Goal: Check status

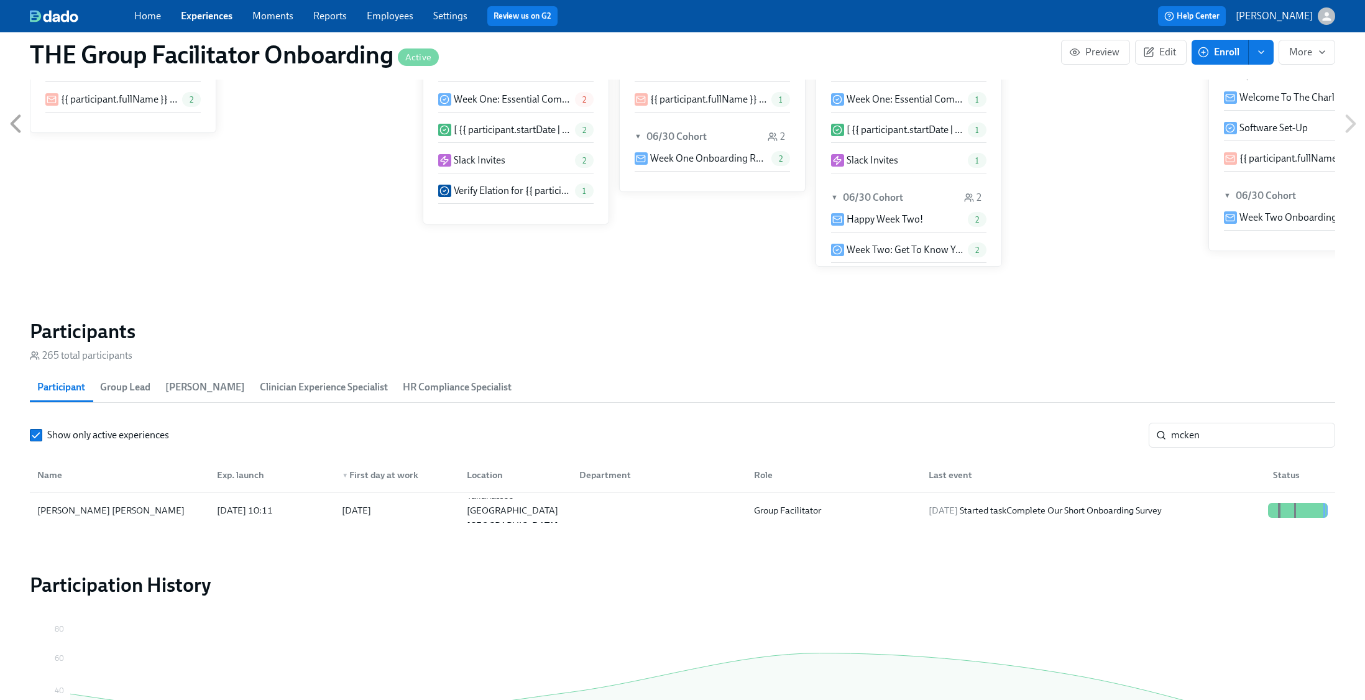
scroll to position [0, 17930]
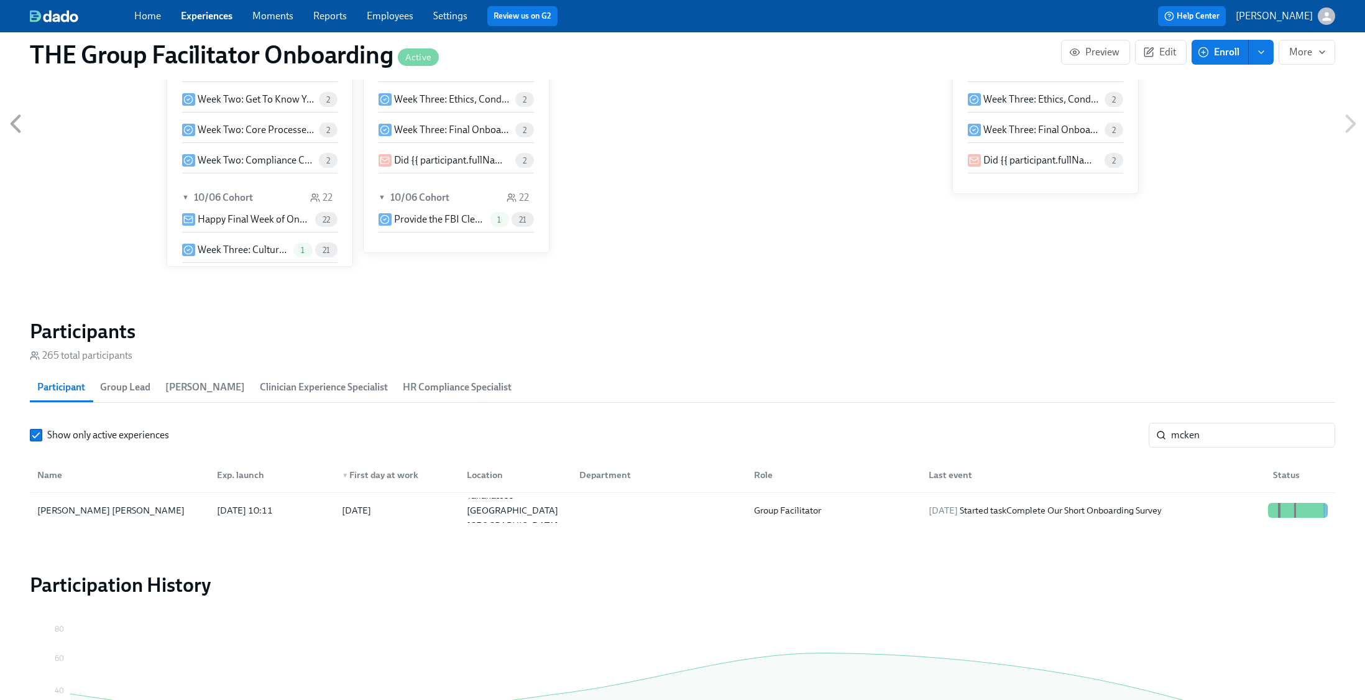
click at [1223, 420] on section "Participants 265 total participants Participant Group Lead Paige Eber Clinician…" at bounding box center [682, 426] width 1305 height 214
click at [1232, 439] on input "mcken" at bounding box center [1253, 435] width 164 height 25
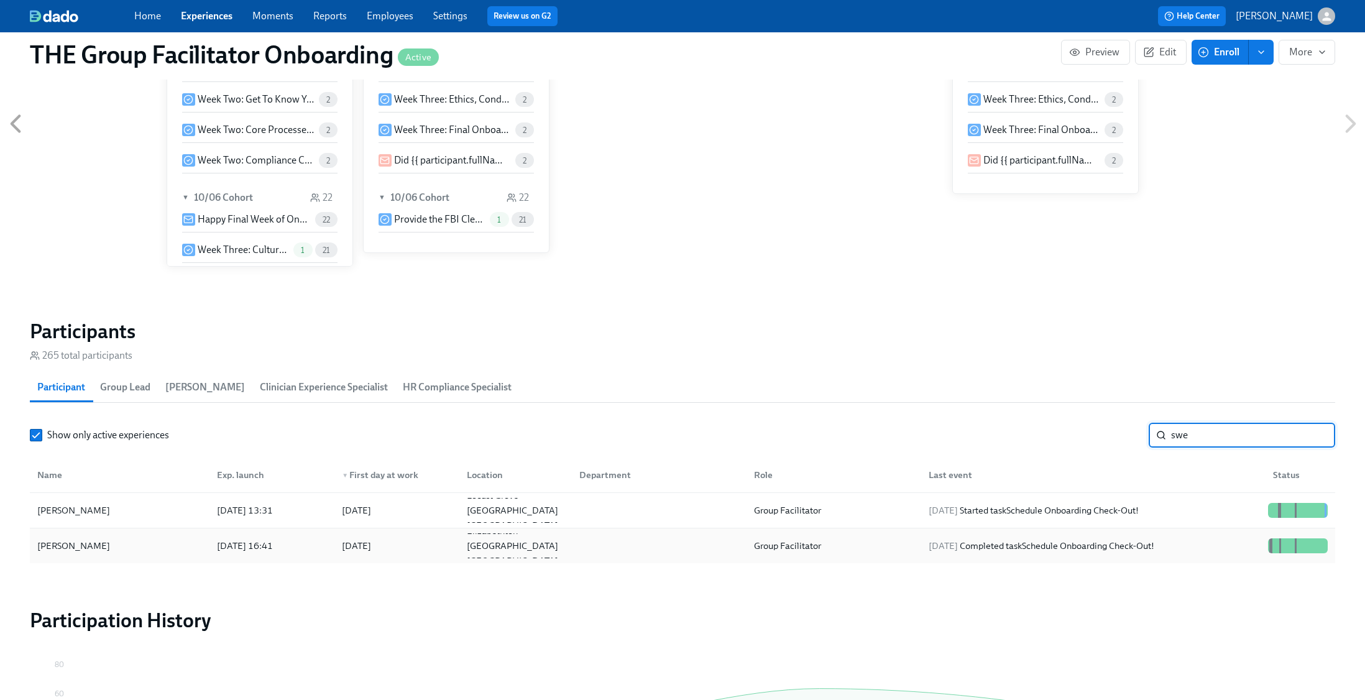
type input "swe"
click at [1159, 553] on div "2025/10/06 Completed task Schedule Onboarding Check-Out!" at bounding box center [1041, 545] width 236 height 15
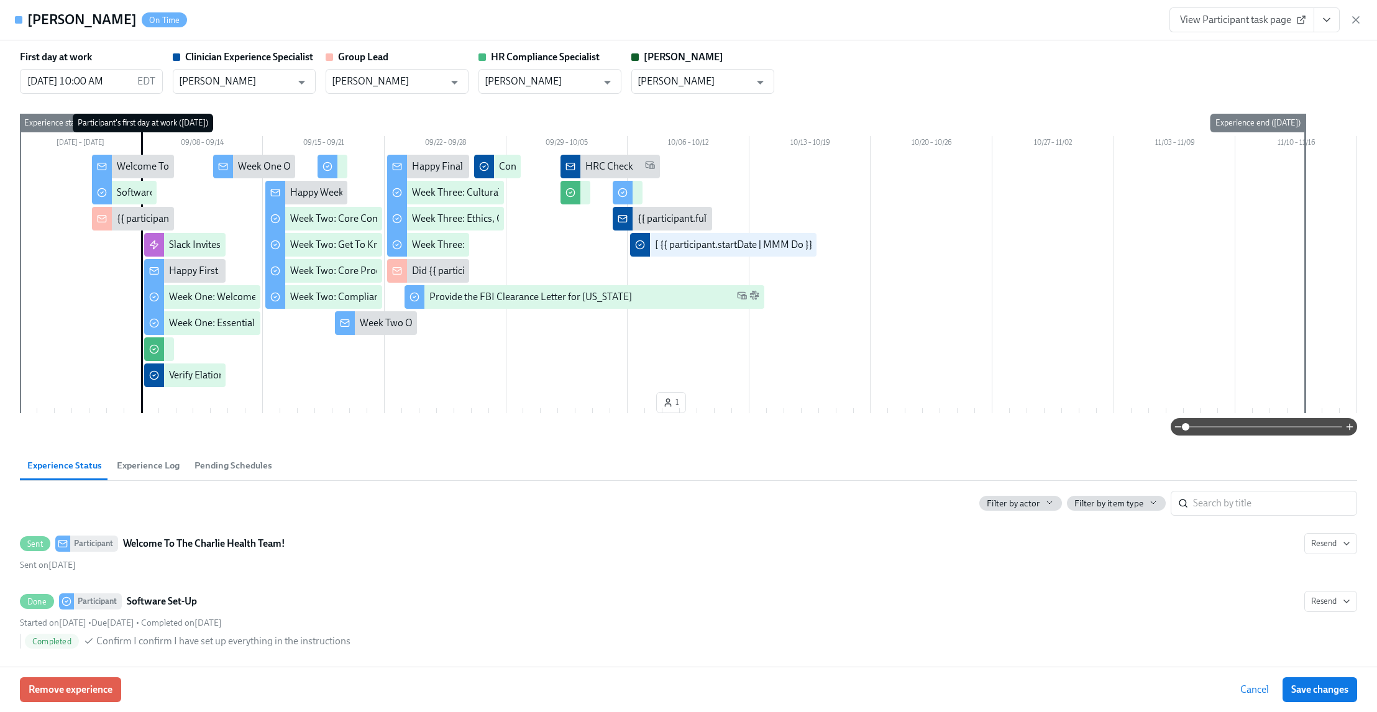
click at [1322, 16] on icon "View task page" at bounding box center [1327, 20] width 12 height 12
click at [1250, 51] on link "View Clinician Experience Specialist task page" at bounding box center [1253, 49] width 191 height 14
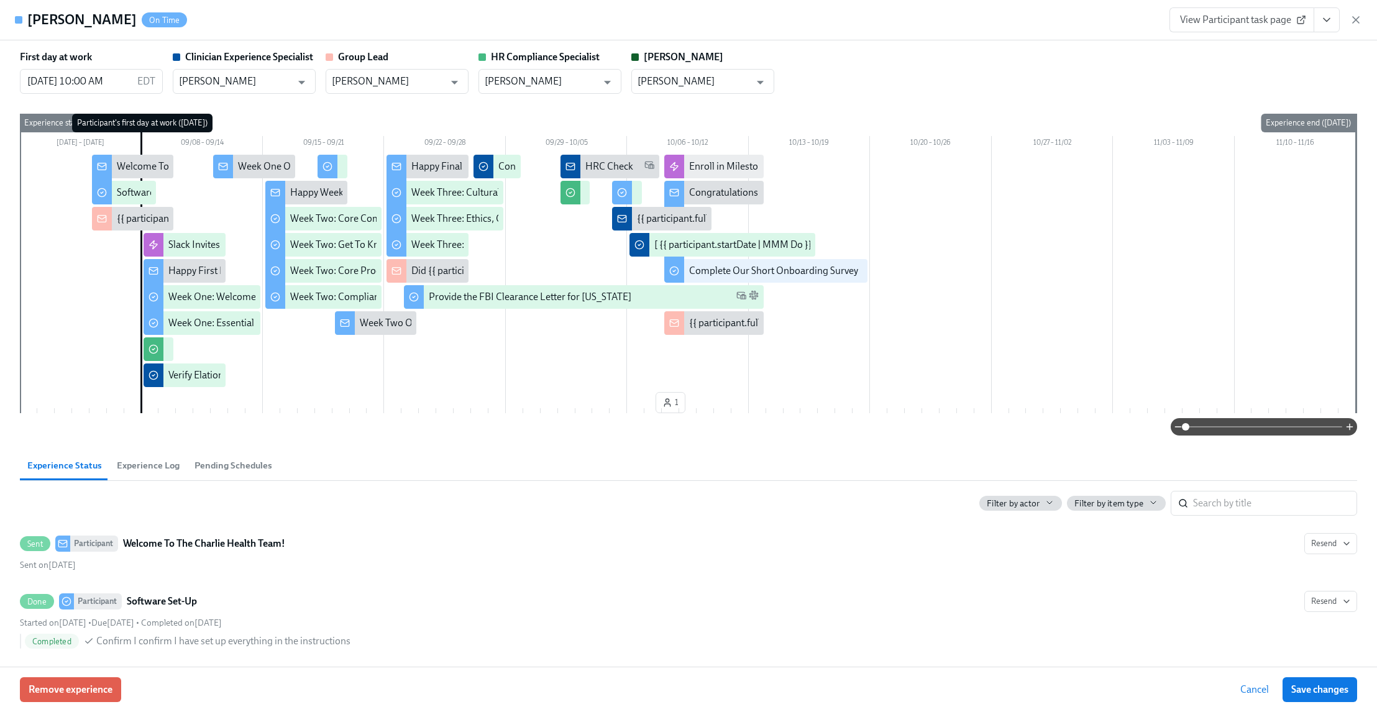
click at [1357, 18] on icon "button" at bounding box center [1356, 20] width 12 height 12
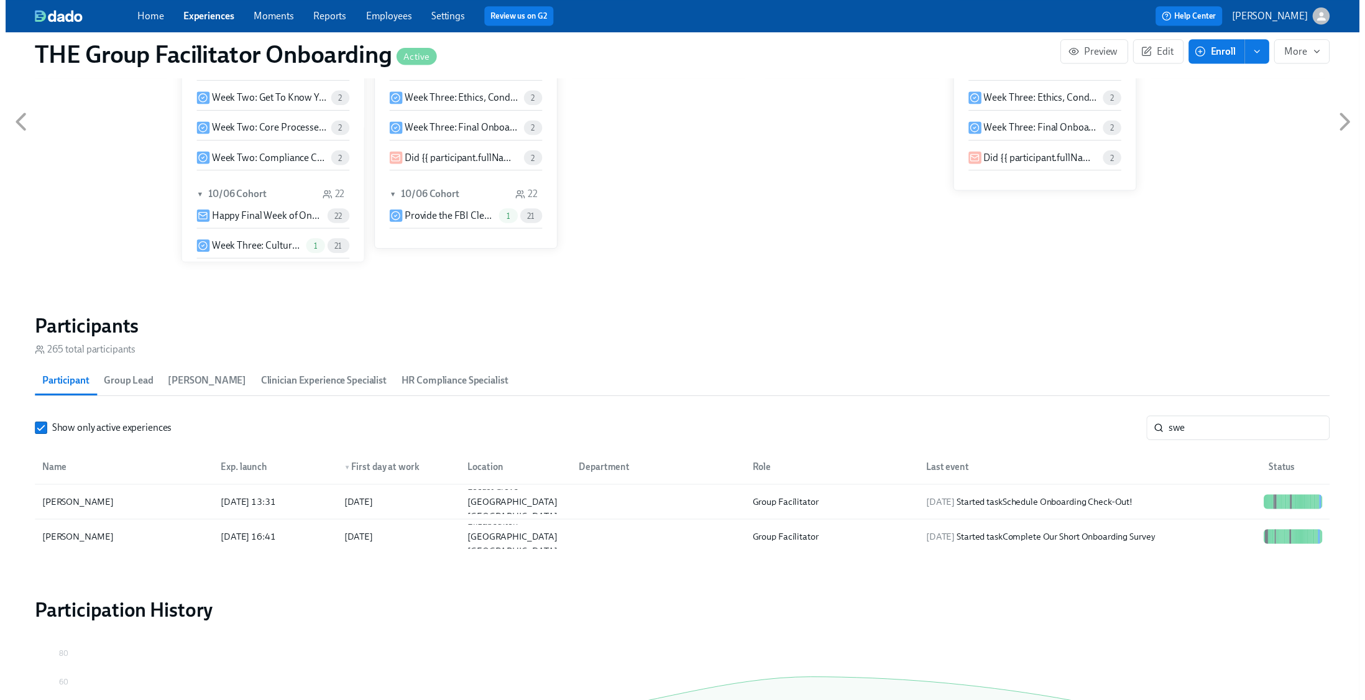
scroll to position [0, 17930]
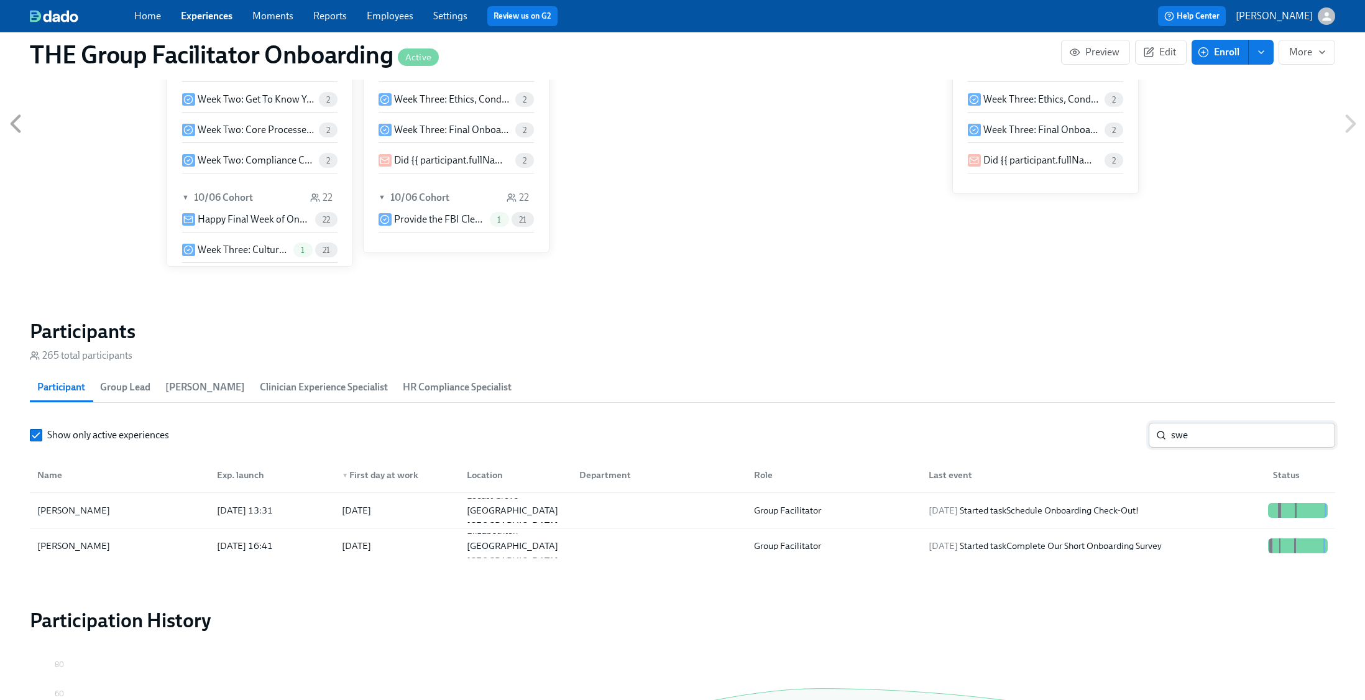
click at [1313, 436] on input "swe" at bounding box center [1253, 435] width 164 height 25
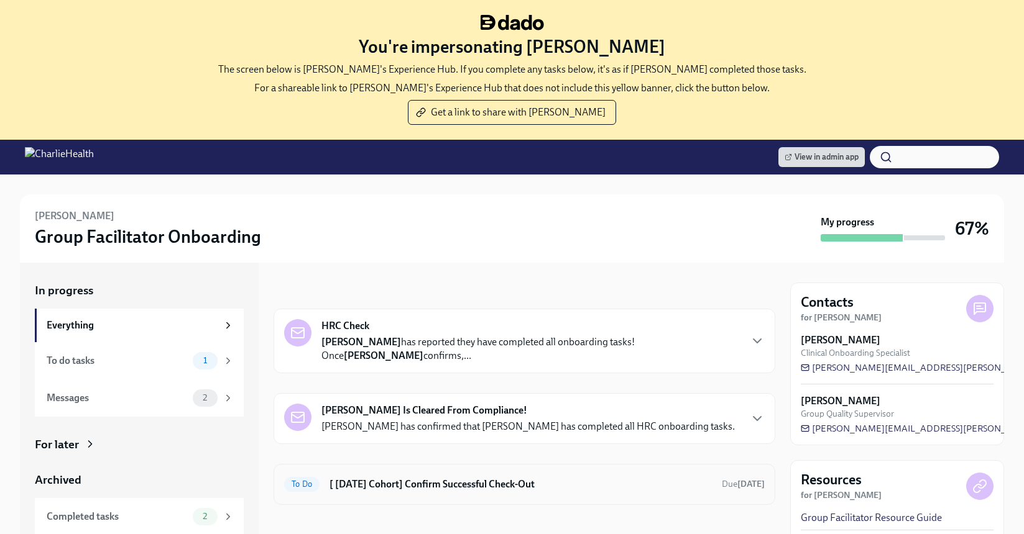
click at [427, 479] on h6 "[ [DATE] Cohort] Confirm Successful Check-Out" at bounding box center [520, 485] width 382 height 14
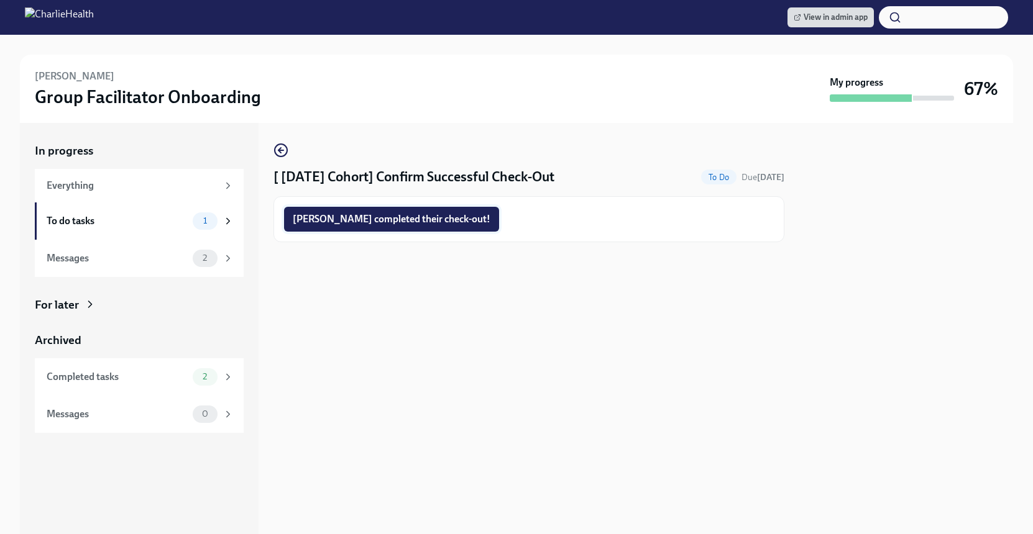
click at [387, 218] on span "[PERSON_NAME] completed their check-out!" at bounding box center [392, 219] width 198 height 12
